Goal: Information Seeking & Learning: Learn about a topic

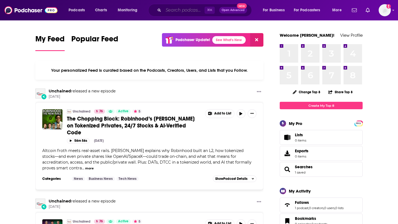
click at [171, 9] on input "Search podcasts, credits, & more..." at bounding box center [183, 10] width 41 height 9
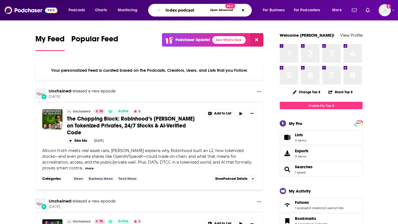
type input "index podcast"
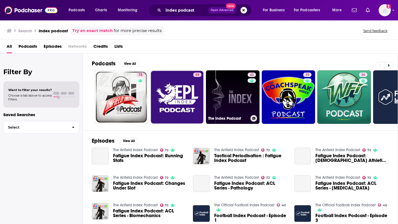
click at [252, 102] on div "43" at bounding box center [252, 94] width 10 height 43
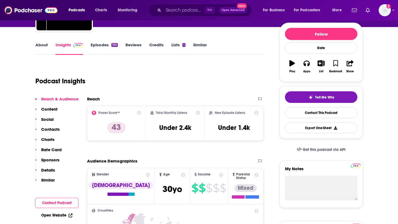
scroll to position [63, 0]
